Goal: Complete application form

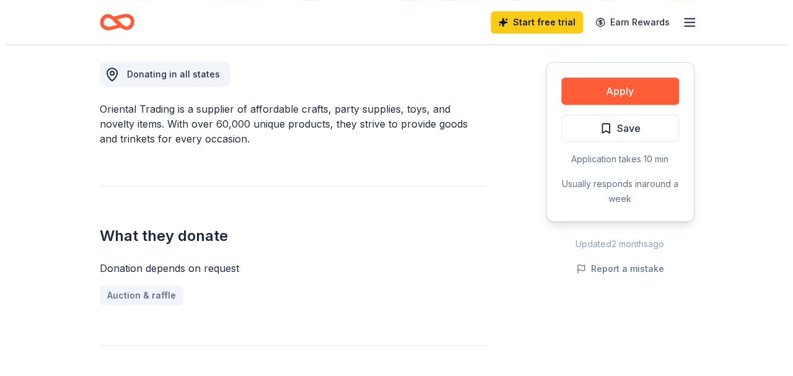
scroll to position [347, 0]
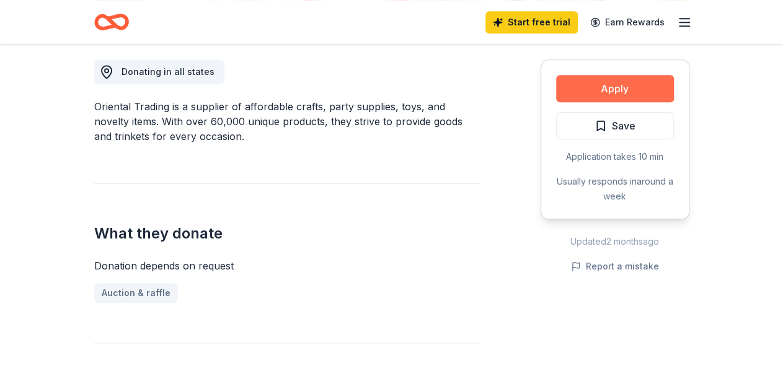
click at [604, 94] on button "Apply" at bounding box center [615, 88] width 118 height 27
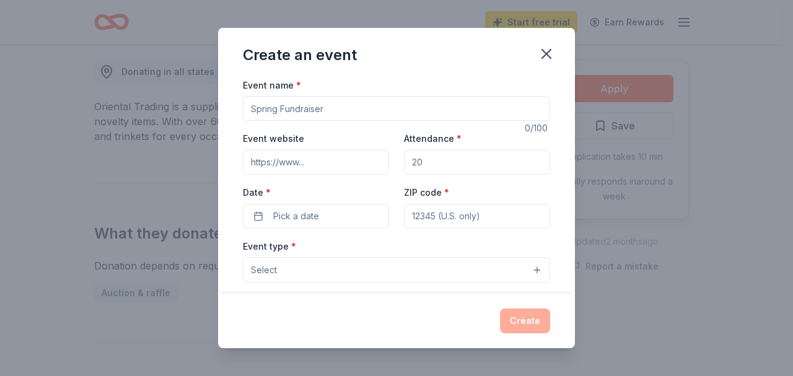
drag, startPoint x: 442, startPoint y: 112, endPoint x: 288, endPoint y: 95, distance: 154.6
click at [288, 96] on input "Event name *" at bounding box center [396, 108] width 307 height 25
type input "[PERSON_NAME]'s Heart Walk/Run"
click at [431, 165] on input "Attendance *" at bounding box center [477, 162] width 146 height 25
type input "100"
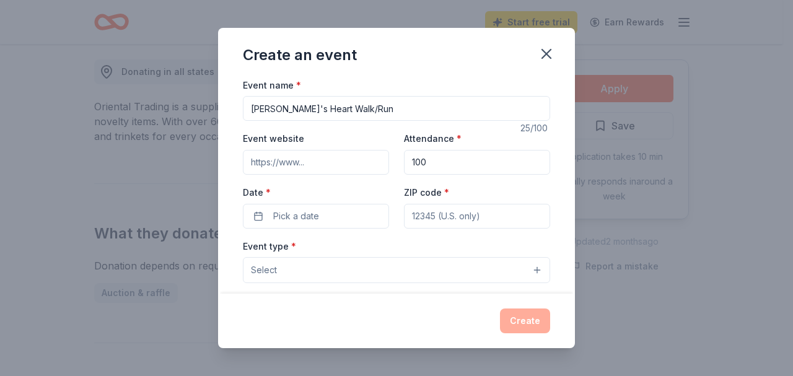
click at [443, 223] on input "ZIP code *" at bounding box center [477, 216] width 146 height 25
type input "24944"
click at [341, 218] on button "Pick a date" at bounding box center [316, 216] width 146 height 25
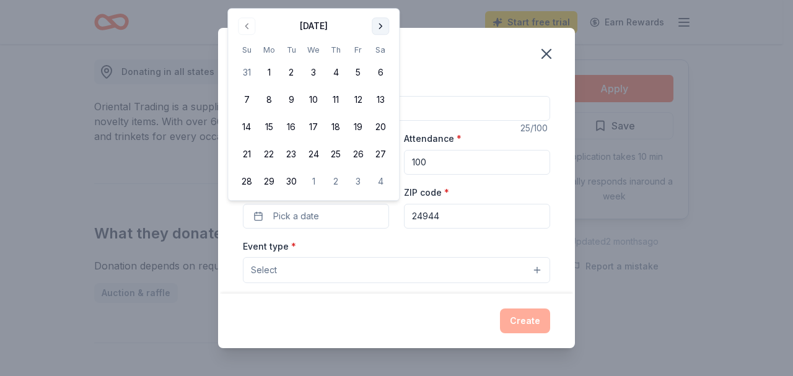
click at [378, 29] on button "Go to next month" at bounding box center [380, 25] width 17 height 17
click at [247, 101] on button "5" at bounding box center [247, 100] width 22 height 22
click at [317, 271] on button "Select" at bounding box center [396, 270] width 307 height 26
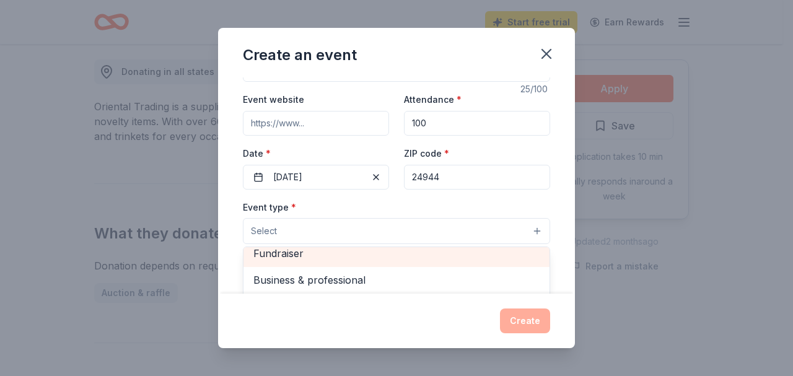
scroll to position [0, 0]
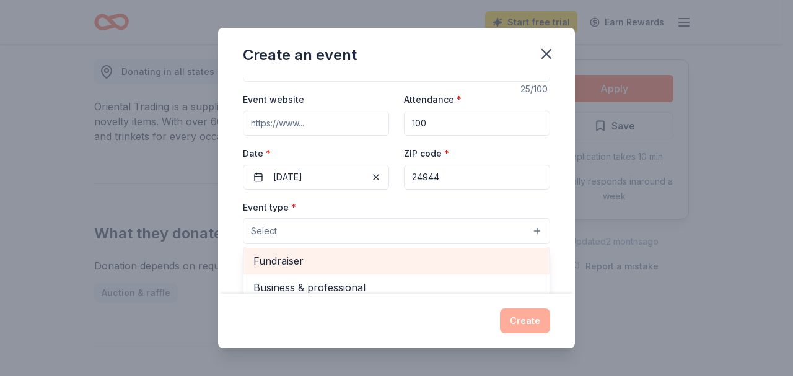
click at [382, 257] on span "Fundraiser" at bounding box center [397, 261] width 286 height 16
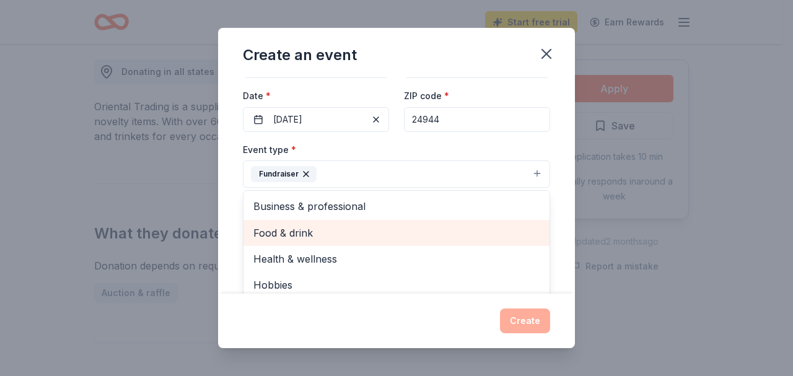
scroll to position [14, 0]
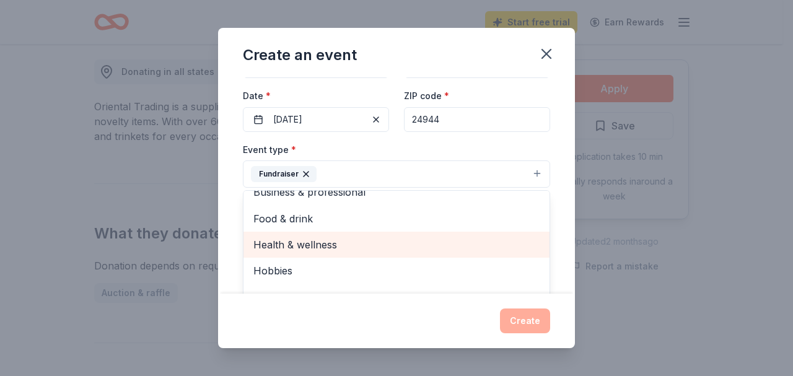
click at [343, 242] on span "Health & wellness" at bounding box center [397, 245] width 286 height 16
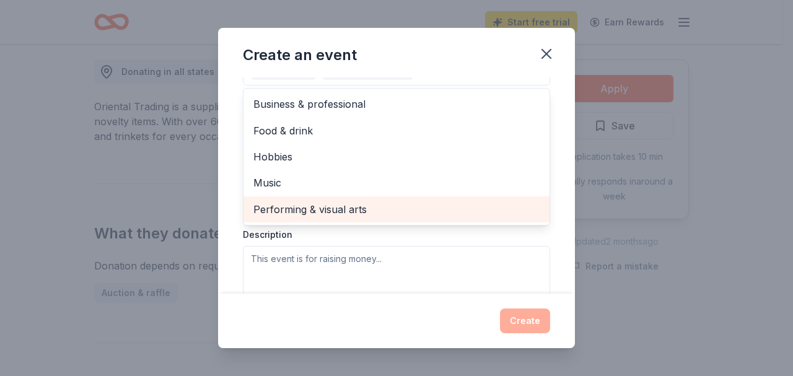
scroll to position [206, 0]
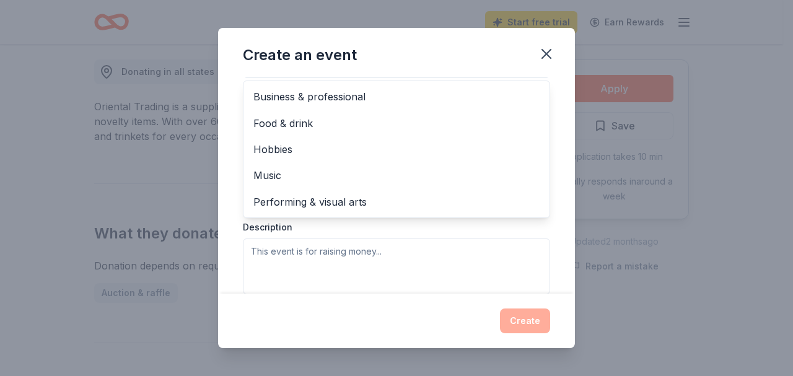
click at [340, 254] on div "Event type * Fundraiser Health & wellness Business & professional Food & drink …" at bounding box center [396, 163] width 307 height 262
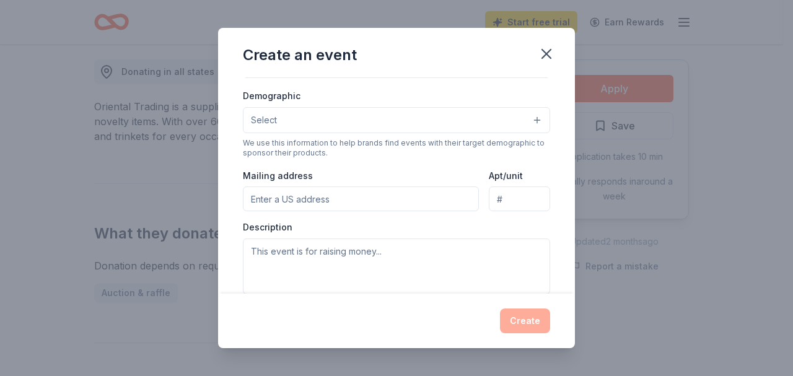
scroll to position [84, 0]
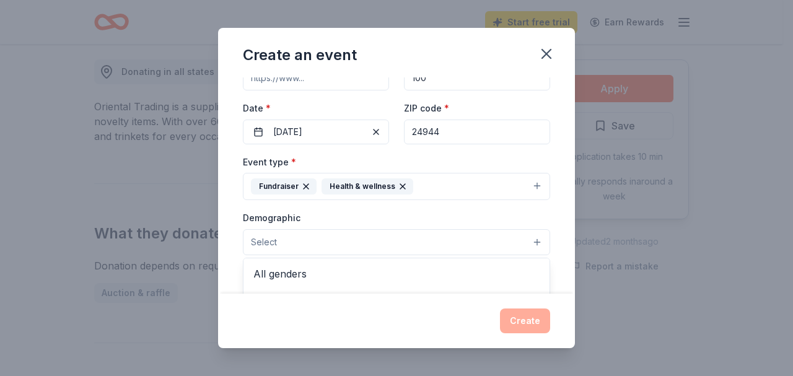
click at [335, 244] on button "Select" at bounding box center [396, 242] width 307 height 26
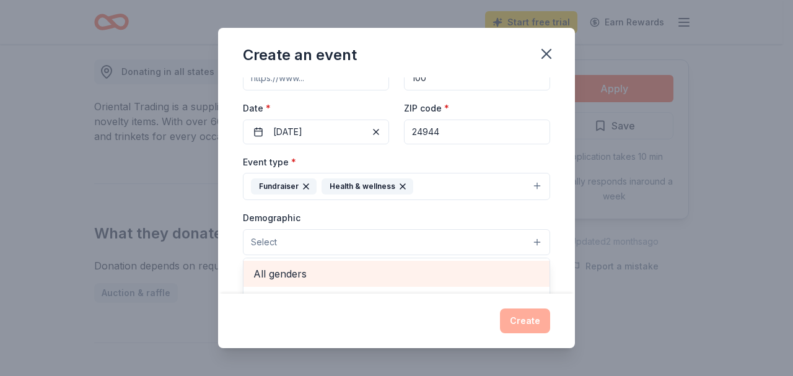
click at [294, 269] on span "All genders" at bounding box center [397, 274] width 286 height 16
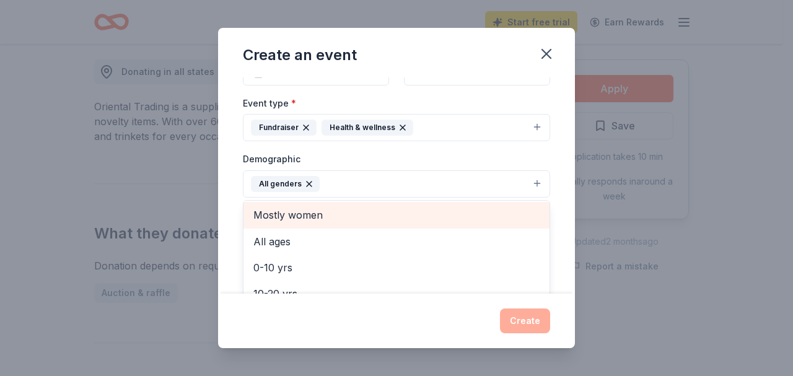
scroll to position [30, 0]
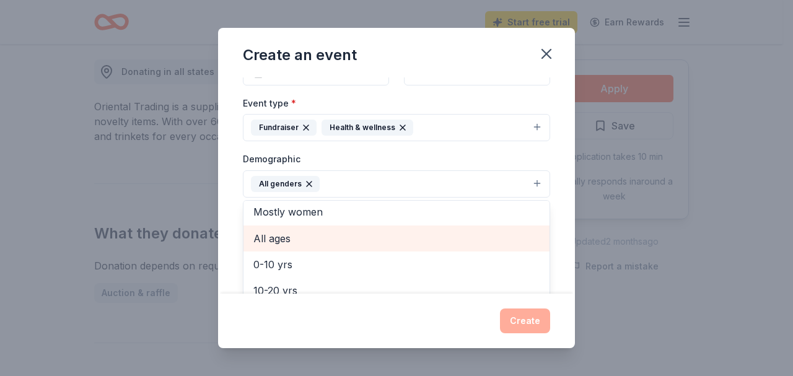
click at [310, 237] on span "All ages" at bounding box center [397, 239] width 286 height 16
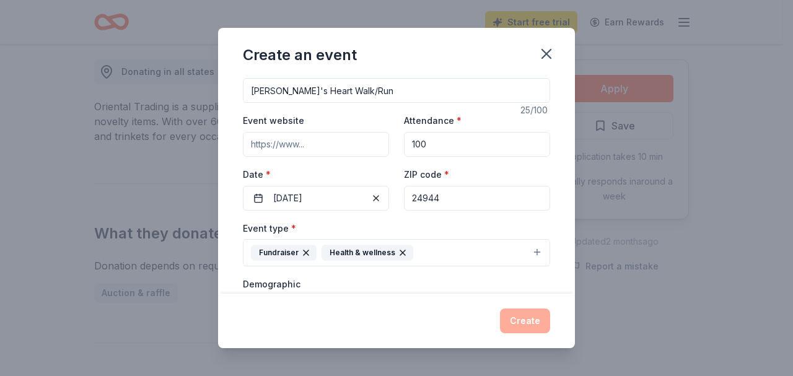
scroll to position [0, 0]
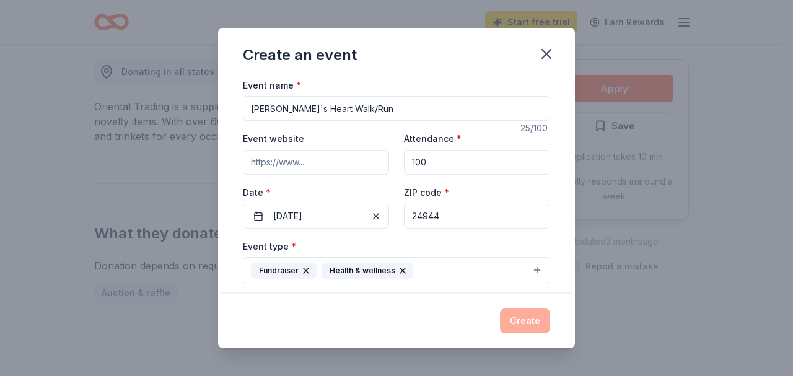
click at [314, 158] on div "Event name * [PERSON_NAME]'s Heart Walk/Run 25 /100 Event website Attendance * …" at bounding box center [396, 364] width 307 height 575
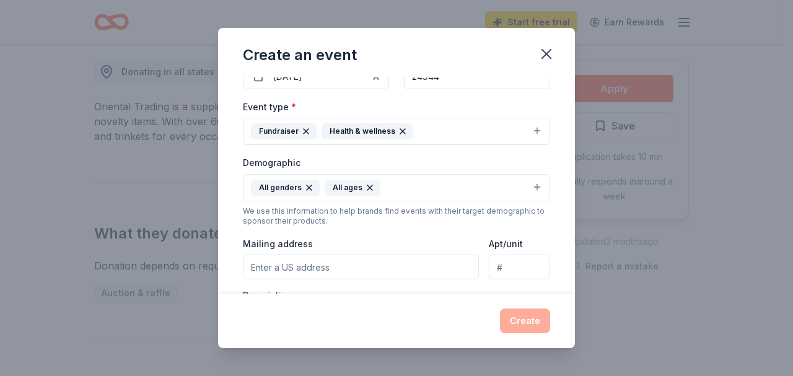
click at [330, 263] on input "Mailing address" at bounding box center [361, 267] width 236 height 25
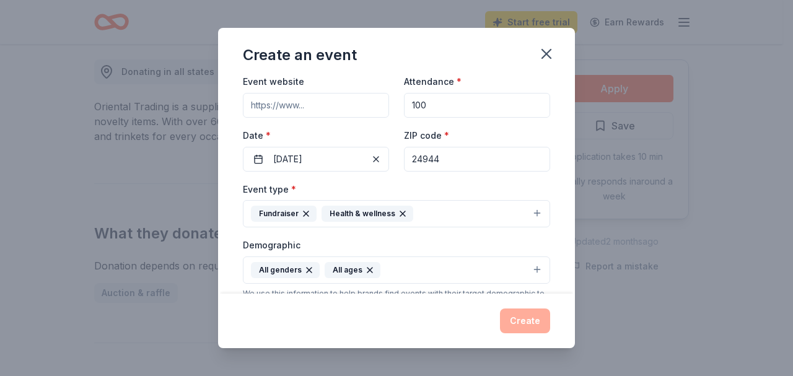
scroll to position [0, 0]
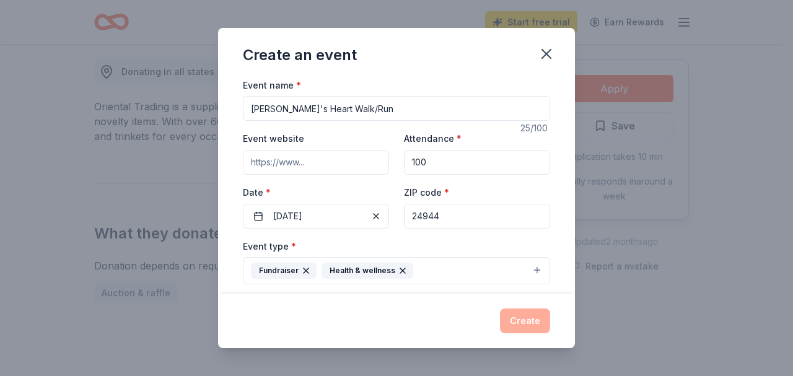
paste input "[URL][DOMAIN_NAME]"
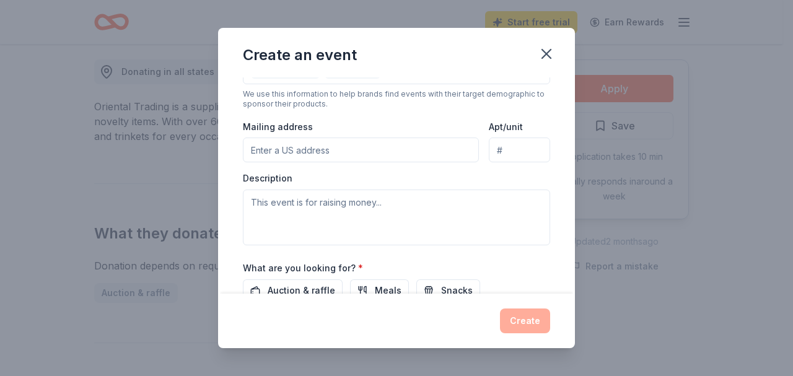
scroll to position [260, 0]
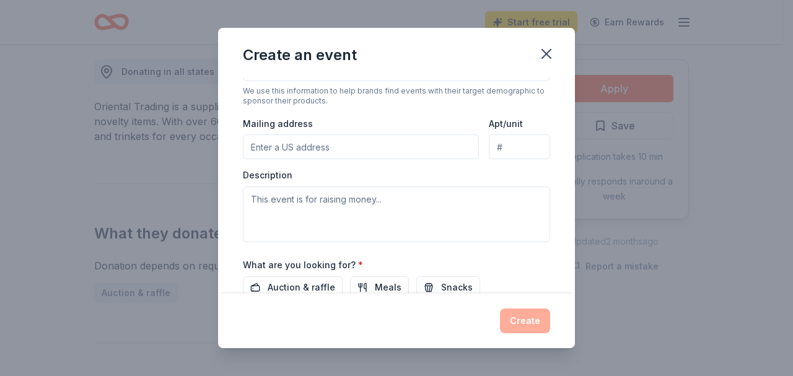
type input "[URL][DOMAIN_NAME]"
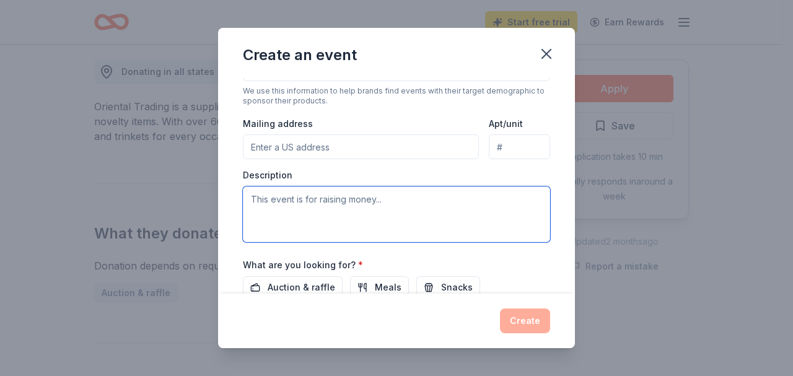
click at [358, 206] on textarea at bounding box center [396, 215] width 307 height 56
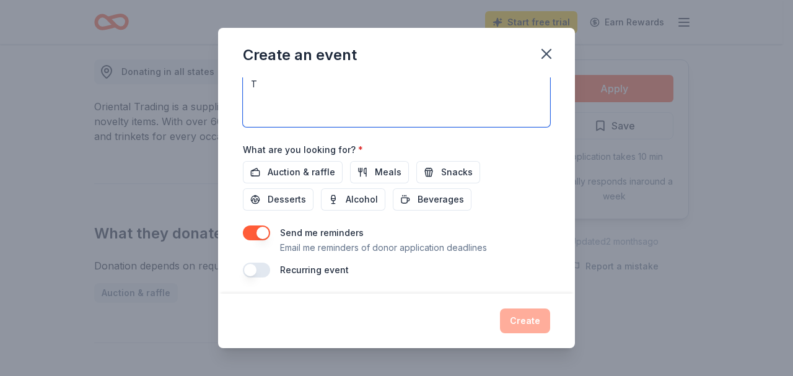
scroll to position [374, 0]
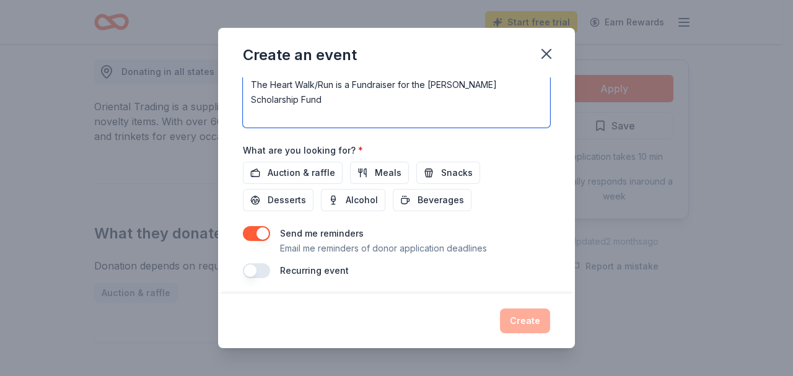
click at [337, 96] on textarea "The Heart Walk/Run is a Fundraiser for the [PERSON_NAME] Scholarship Fund" at bounding box center [396, 100] width 307 height 56
drag, startPoint x: 408, startPoint y: 80, endPoint x: 397, endPoint y: 82, distance: 11.4
click at [397, 82] on textarea "The Heart Walk/Run is a Fundraiser for the [PERSON_NAME] Scholarship Fund" at bounding box center [396, 100] width 307 height 56
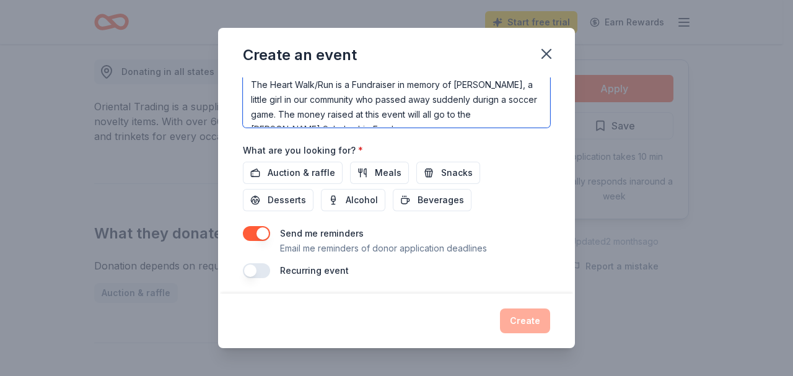
scroll to position [7, 0]
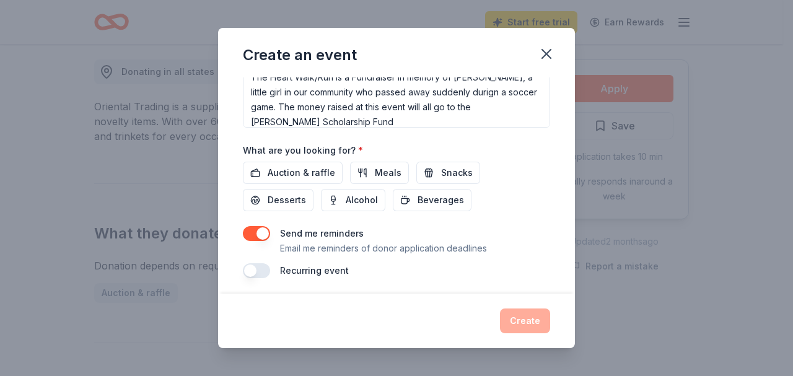
click at [424, 115] on textarea "The Heart Walk/Run is a Fundraiser in memory of [PERSON_NAME], a little girl in…" at bounding box center [396, 100] width 307 height 56
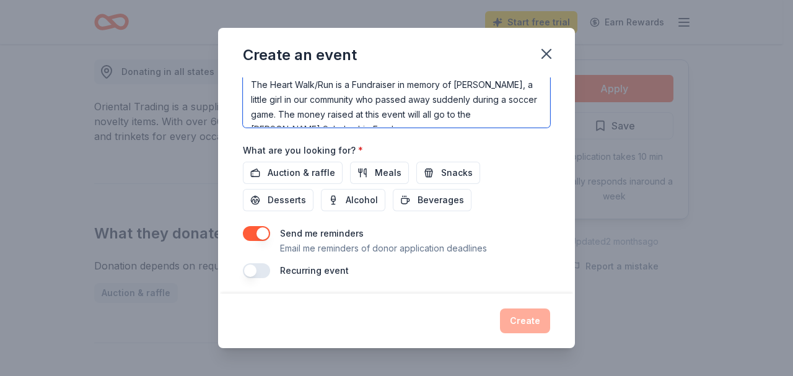
scroll to position [363, 0]
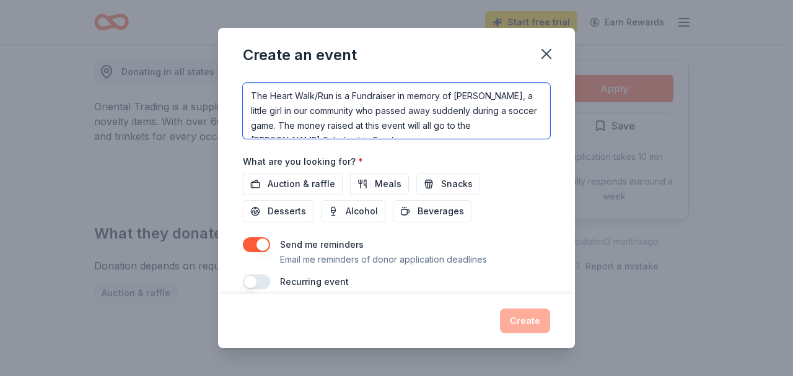
click at [501, 117] on textarea "The Heart Walk/Run is a Fundraiser in memory of [PERSON_NAME], a little girl in…" at bounding box center [396, 111] width 307 height 56
click at [341, 123] on textarea "The Heart Walk/Run is a Fundraiser in memory of [PERSON_NAME], a little girl in…" at bounding box center [396, 111] width 307 height 56
click at [423, 114] on textarea "The Heart Walk/Run is a Fundraiser in memory of [PERSON_NAME], a little girl in…" at bounding box center [396, 111] width 307 height 56
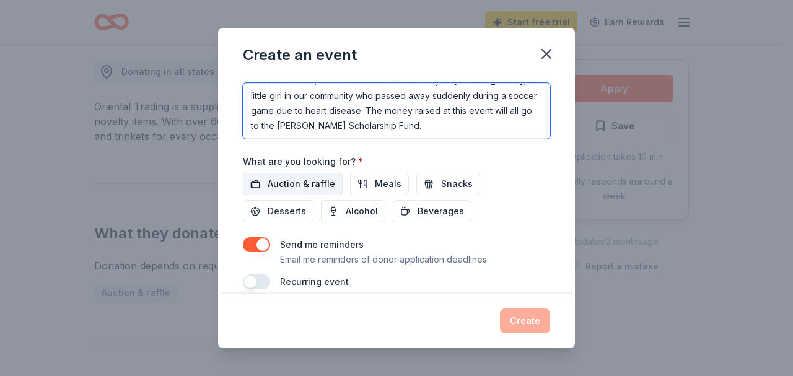
type textarea "The Heart Walk/Run is a Fundraiser in memory of [PERSON_NAME], a little girl in…"
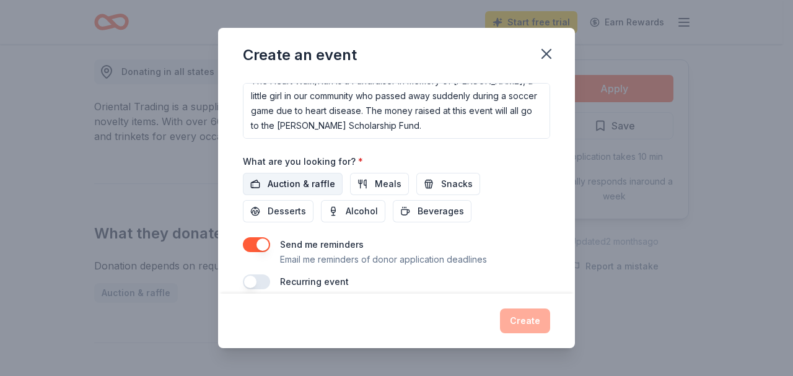
click at [314, 184] on span "Auction & raffle" at bounding box center [302, 184] width 68 height 15
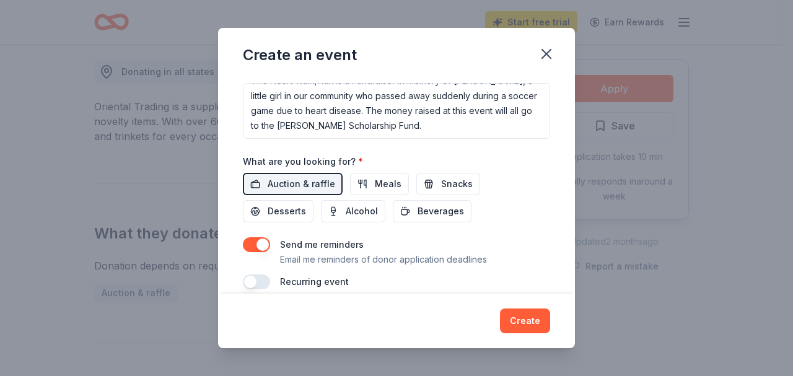
scroll to position [375, 0]
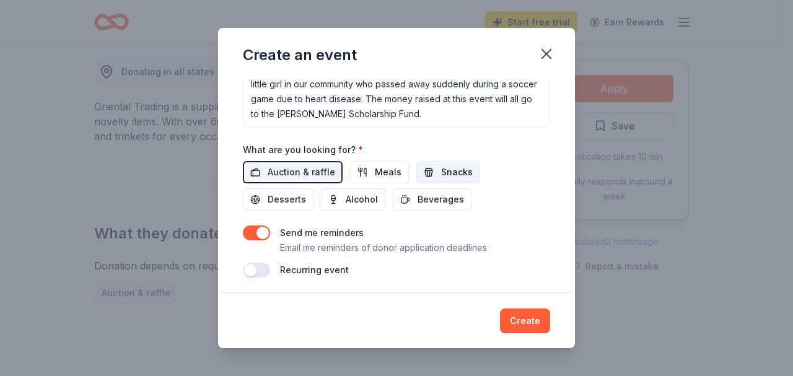
click at [459, 169] on span "Snacks" at bounding box center [457, 172] width 32 height 15
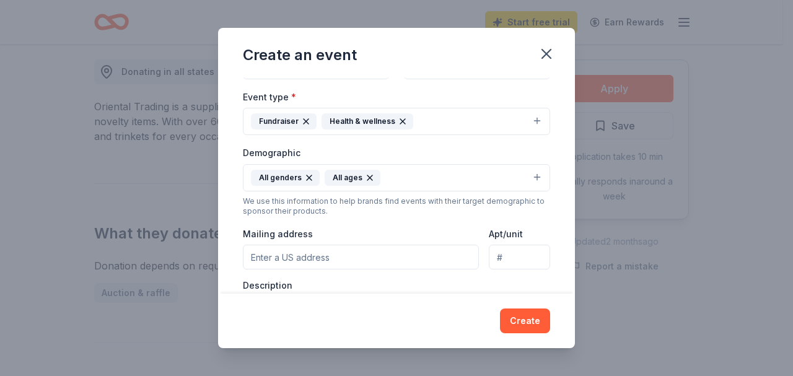
scroll to position [151, 0]
click at [322, 252] on input "Mailing address" at bounding box center [361, 255] width 236 height 25
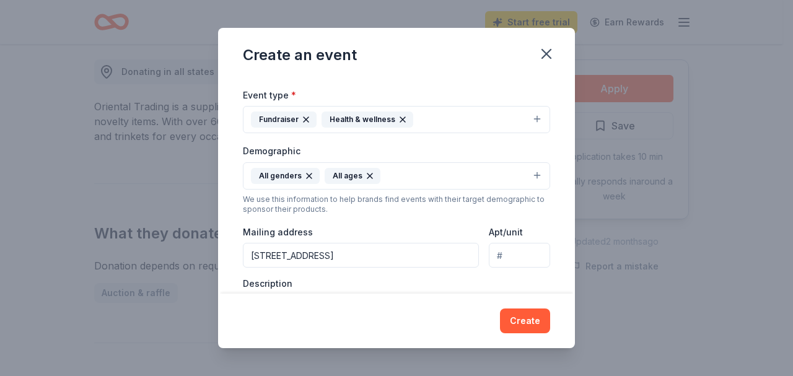
click at [252, 255] on input "[STREET_ADDRESS]" at bounding box center [361, 255] width 236 height 25
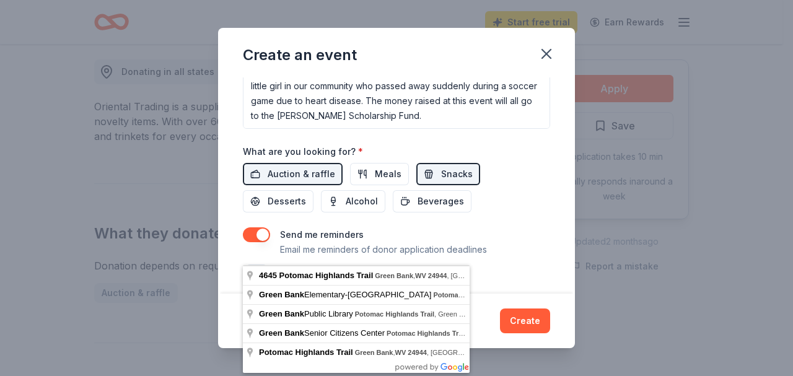
scroll to position [375, 0]
type input "NPCW [STREET_ADDRESS]"
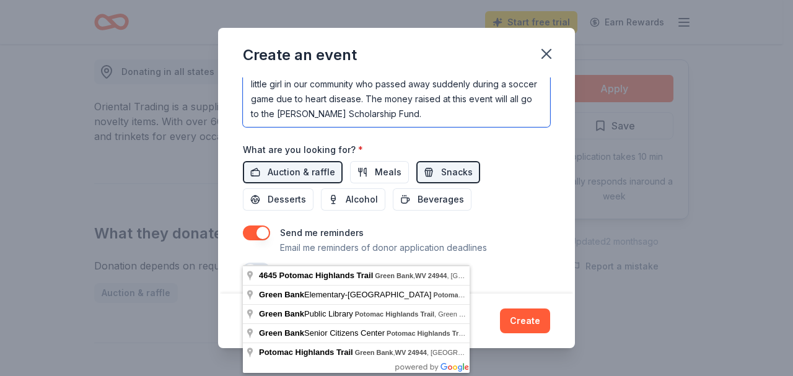
click at [366, 92] on textarea "The Heart Walk/Run is a Fundraiser in memory of [PERSON_NAME], a little girl in…" at bounding box center [396, 99] width 307 height 56
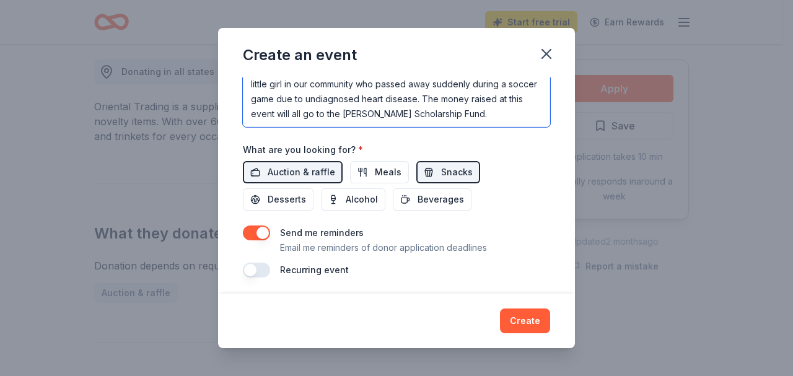
scroll to position [30, 0]
click at [344, 108] on textarea "The Heart Walk/Run is a Fundraiser in memory of [PERSON_NAME], a little girl in…" at bounding box center [396, 99] width 307 height 56
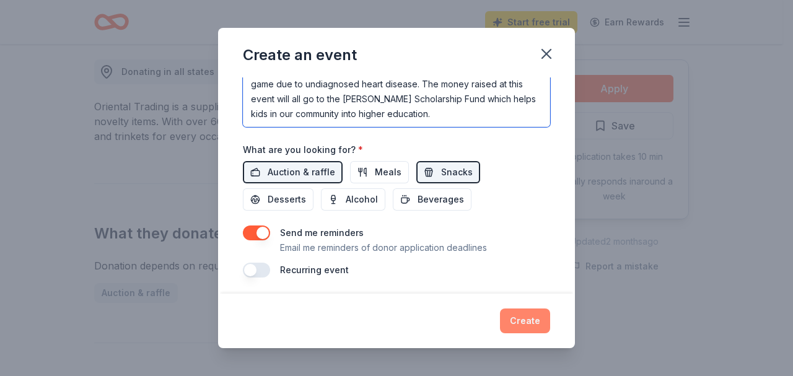
type textarea "The Heart Walk/Run is a Fundraiser in memory of [PERSON_NAME], a little girl in…"
click at [514, 313] on button "Create" at bounding box center [525, 321] width 50 height 25
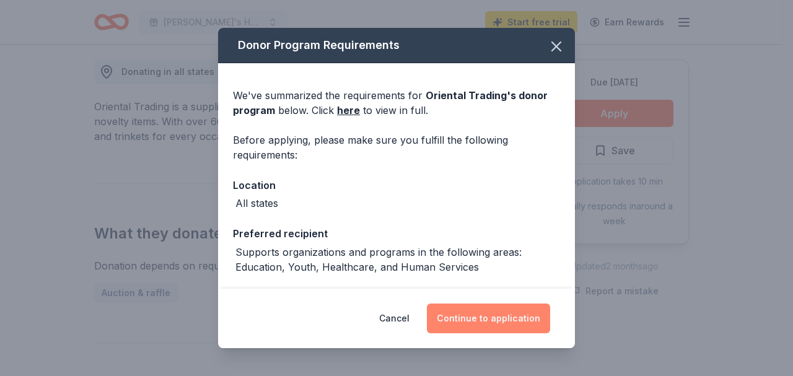
click at [483, 317] on button "Continue to application" at bounding box center [488, 319] width 123 height 30
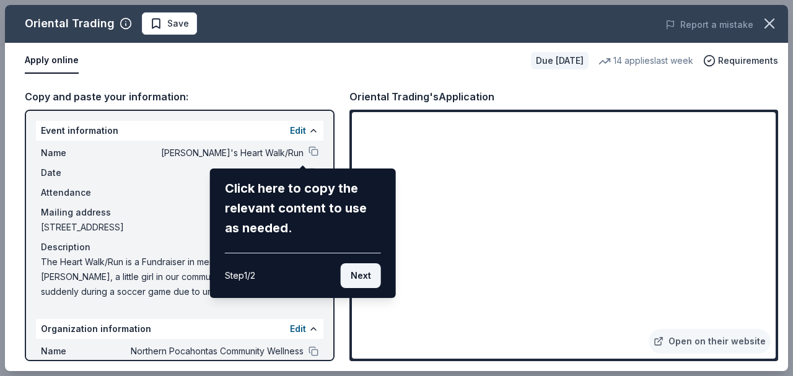
click at [355, 277] on button "Next" at bounding box center [361, 275] width 40 height 25
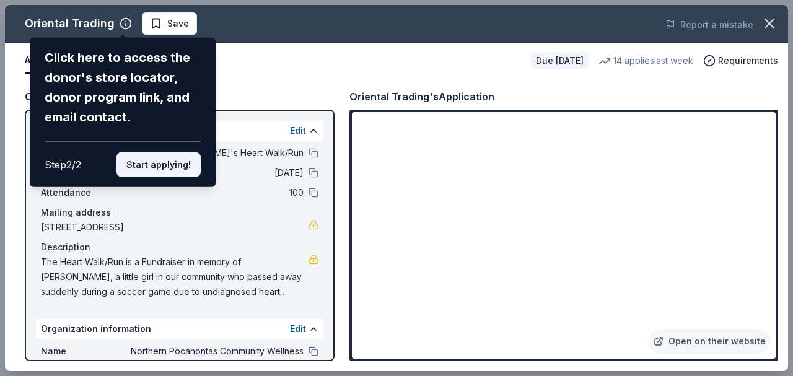
click at [169, 152] on button "Start applying!" at bounding box center [159, 164] width 84 height 25
